Goal: Task Accomplishment & Management: Manage account settings

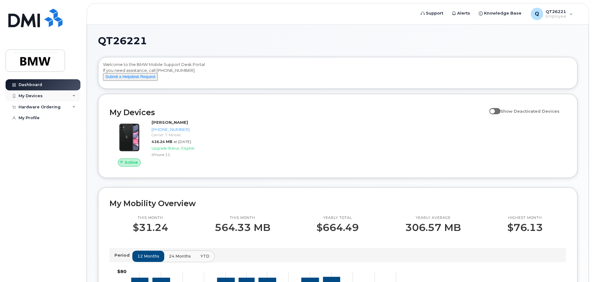
click at [74, 94] on icon at bounding box center [73, 95] width 3 height 3
click at [75, 142] on icon at bounding box center [73, 140] width 3 height 3
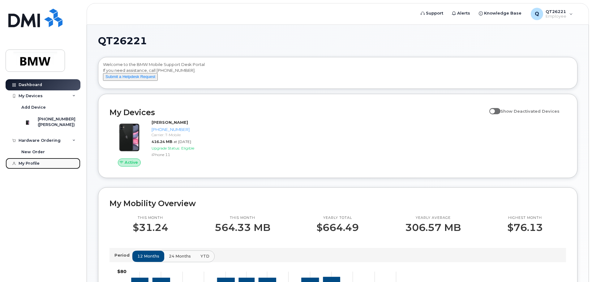
click at [26, 166] on div "My Profile" at bounding box center [29, 163] width 21 height 5
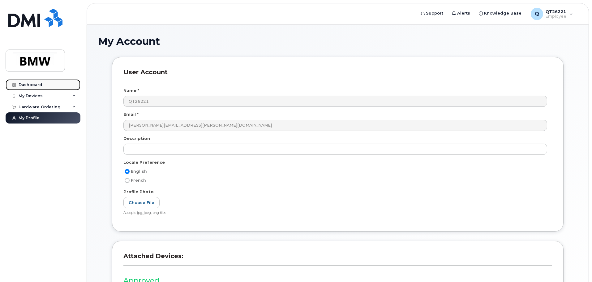
click at [28, 84] on div "Dashboard" at bounding box center [31, 84] width 24 height 5
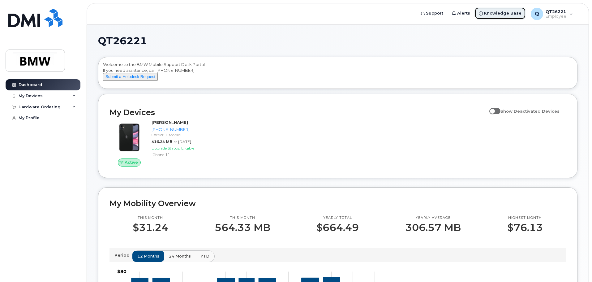
click at [498, 13] on span "Knowledge Base" at bounding box center [502, 13] width 37 height 6
drag, startPoint x: 33, startPoint y: 58, endPoint x: 40, endPoint y: 61, distance: 7.4
click at [33, 58] on img at bounding box center [35, 61] width 48 height 18
click at [32, 95] on div "My Devices" at bounding box center [31, 95] width 24 height 5
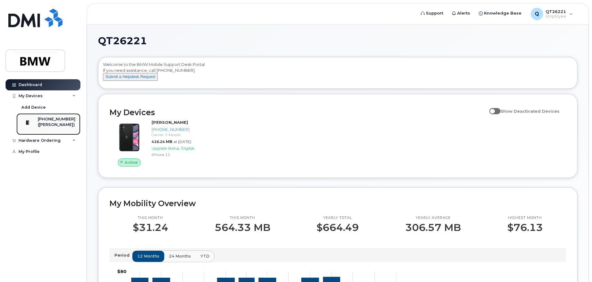
click at [53, 122] on div "[PHONE_NUMBER]" at bounding box center [57, 119] width 38 height 6
